Goal: Entertainment & Leisure: Consume media (video, audio)

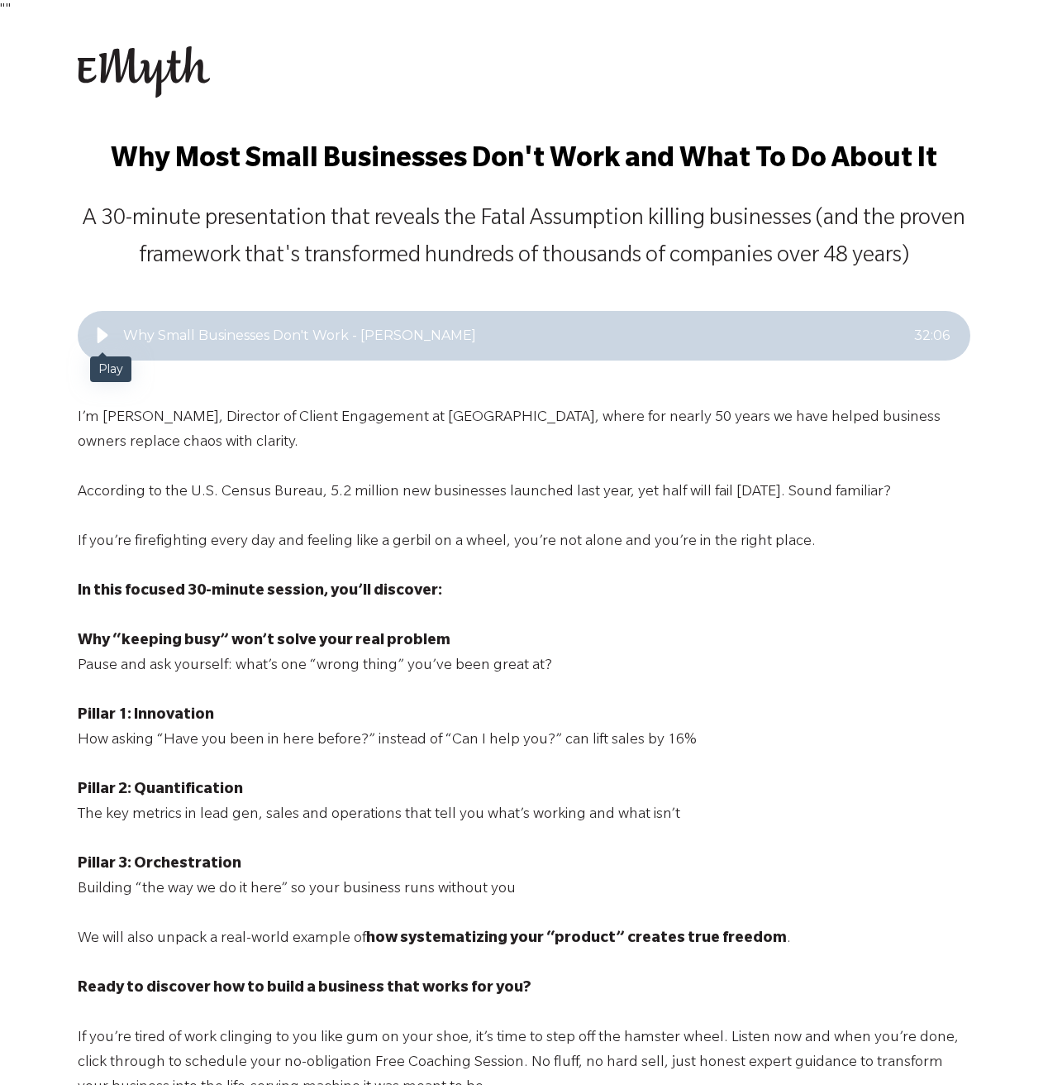
click at [101, 330] on icon "Play" at bounding box center [103, 335] width 11 height 16
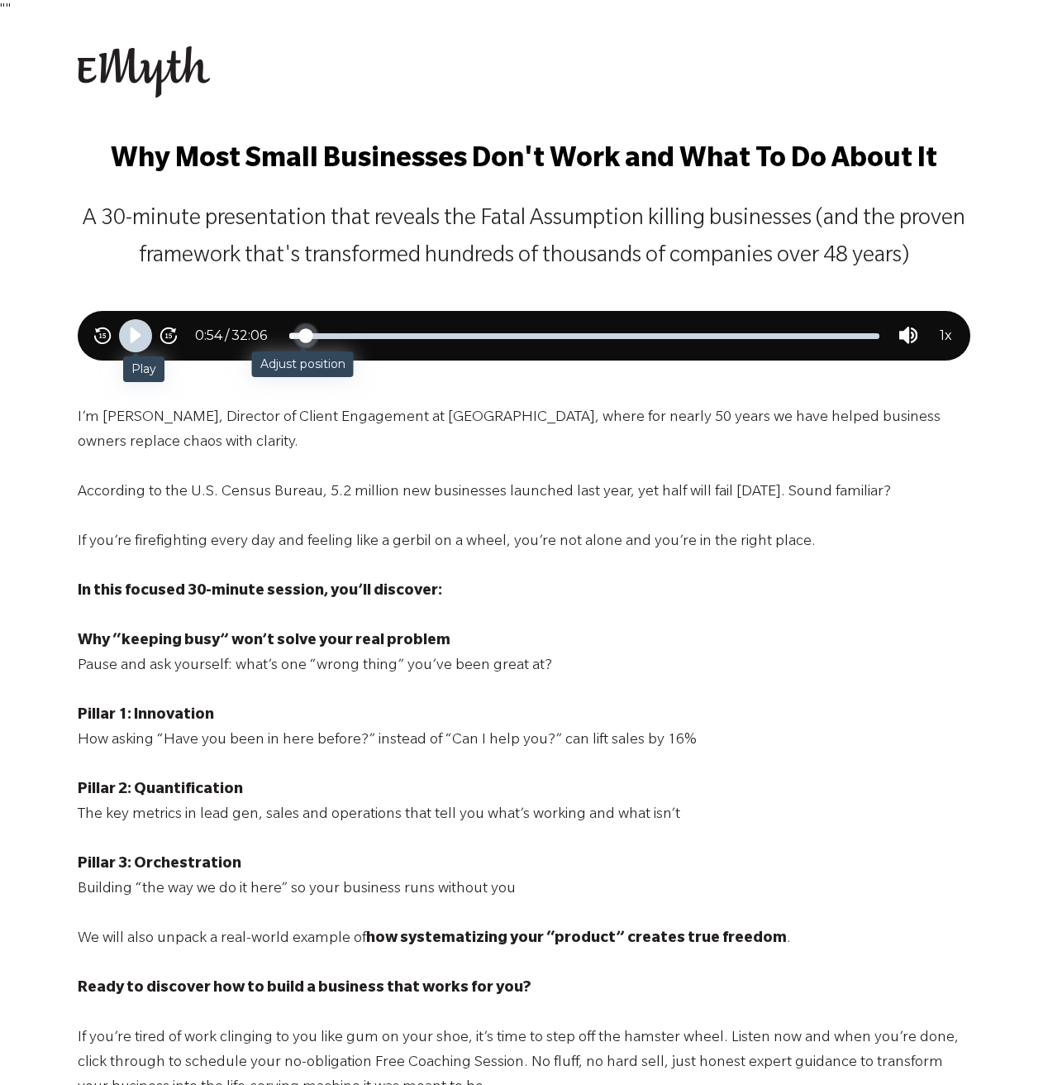
click at [304, 334] on div "Adjust position" at bounding box center [584, 336] width 590 height 6
click at [122, 332] on div "Pause" at bounding box center [135, 335] width 33 height 33
click at [141, 341] on icon "Play" at bounding box center [136, 336] width 20 height 20
click at [354, 335] on div "Adjust position" at bounding box center [584, 336] width 590 height 6
click at [485, 334] on div "Adjust position" at bounding box center [584, 336] width 590 height 6
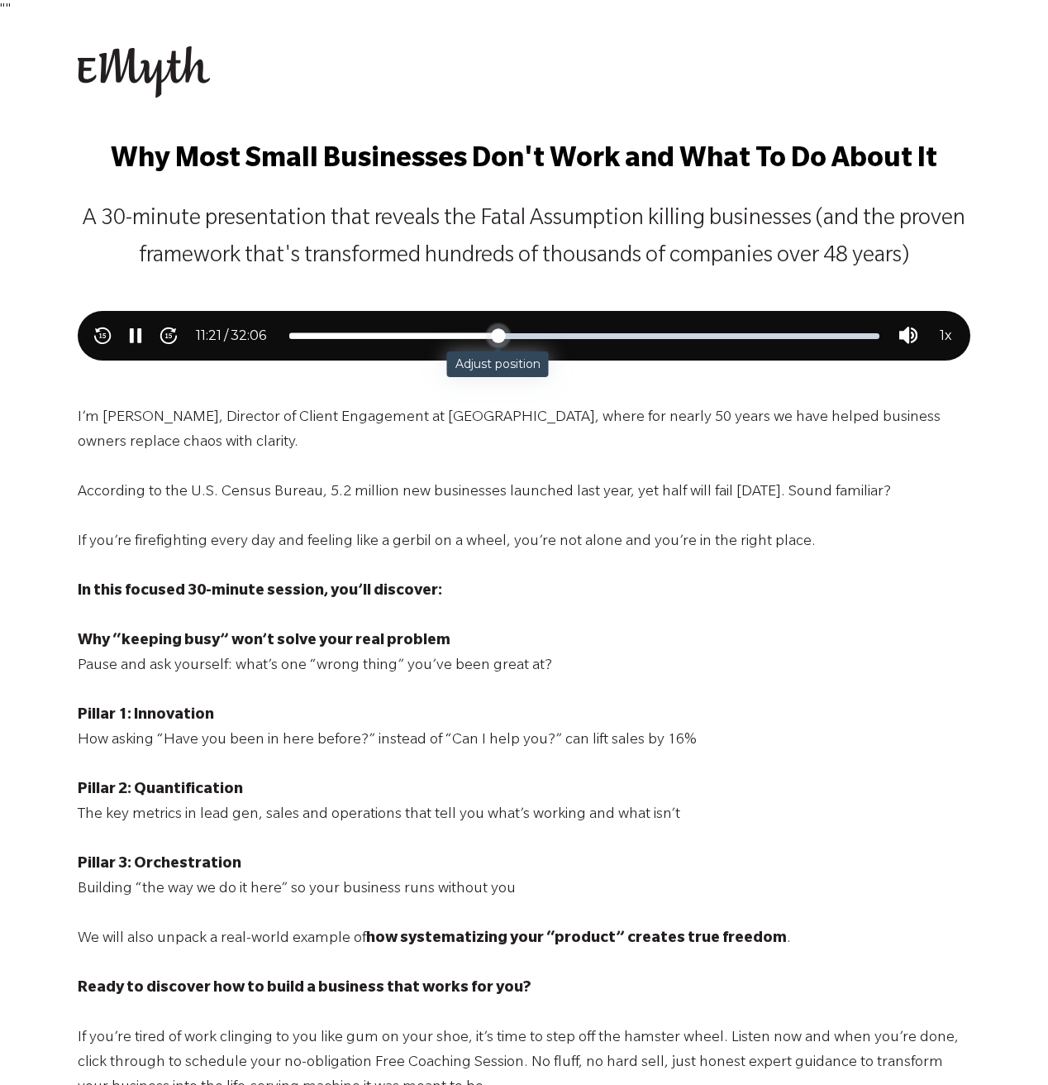
click at [630, 337] on div "Adjust position" at bounding box center [584, 336] width 590 height 6
click at [771, 336] on div "Adjust position" at bounding box center [584, 336] width 590 height 6
click at [857, 337] on div "Adjust position" at bounding box center [584, 336] width 590 height 6
drag, startPoint x: 291, startPoint y: 337, endPoint x: 259, endPoint y: 337, distance: 32.2
click at [259, 337] on div "Skip backward 15 seconds Play Skip forward 15 seconds 0 : 00 / 32 : 06 00:00 / …" at bounding box center [524, 336] width 893 height 50
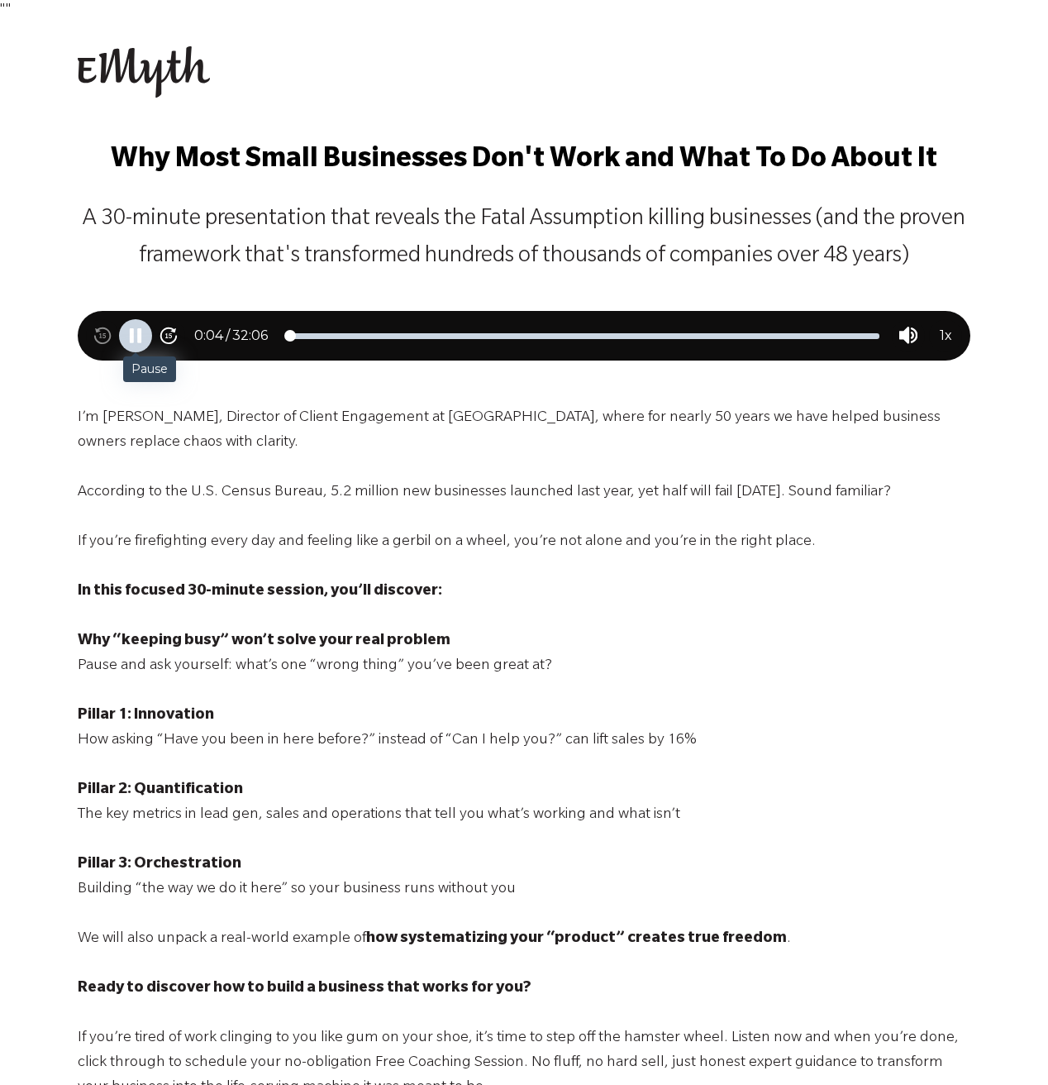
click at [141, 337] on icon "Pause" at bounding box center [139, 335] width 4 height 15
